Goal: Find specific page/section: Find specific page/section

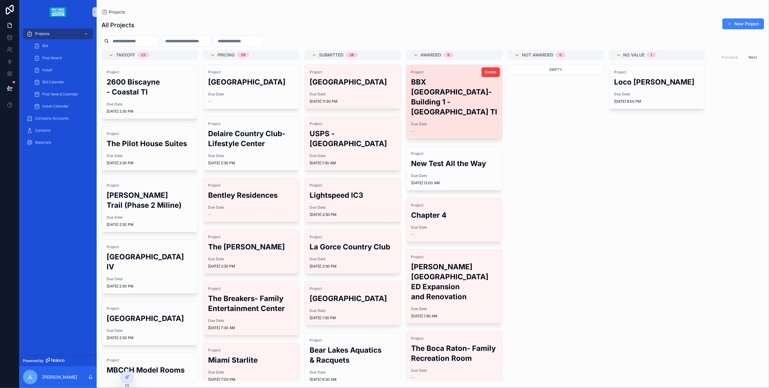
click at [444, 87] on h2 "BBX [GEOGRAPHIC_DATA]-Building 1 - [GEOGRAPHIC_DATA] TI" at bounding box center [454, 97] width 86 height 40
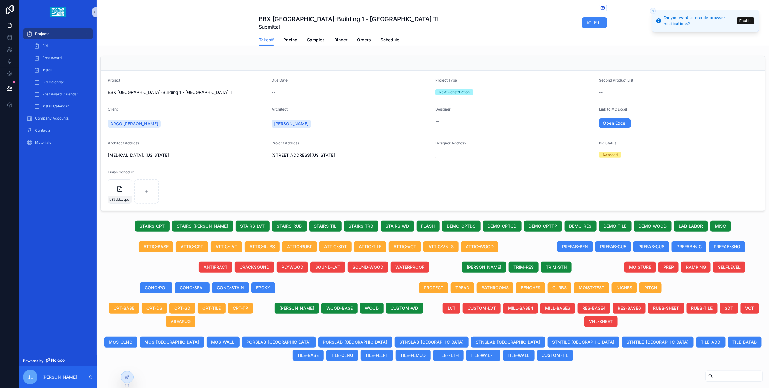
click at [654, 13] on button "Close toast" at bounding box center [653, 11] width 6 height 6
click at [599, 10] on span "scrollable content" at bounding box center [603, 8] width 8 height 7
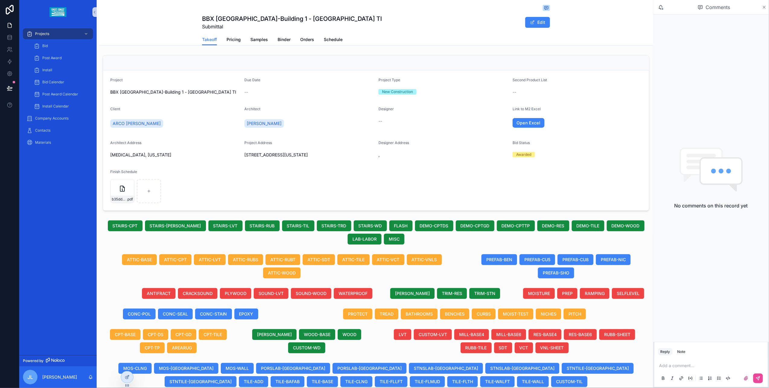
click at [764, 6] on icon "scrollable content" at bounding box center [764, 7] width 2 height 2
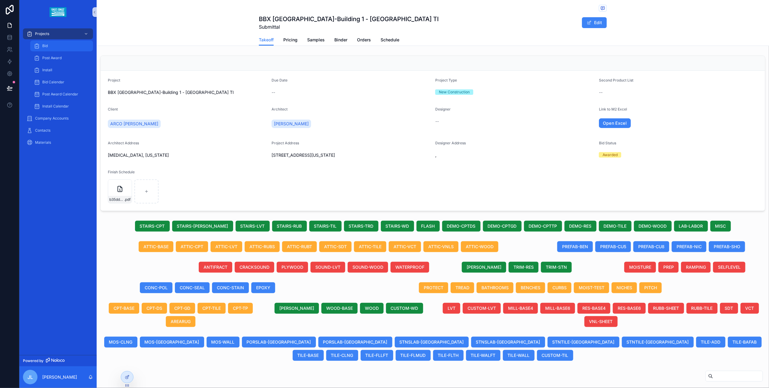
click at [64, 42] on div "Bid" at bounding box center [62, 46] width 56 height 10
